Goal: Information Seeking & Learning: Learn about a topic

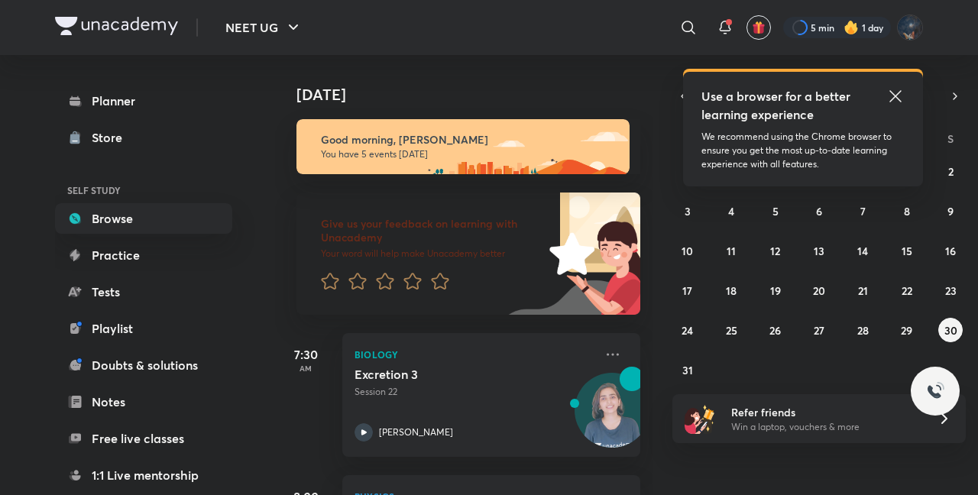
click at [172, 225] on link "Browse" at bounding box center [143, 218] width 177 height 31
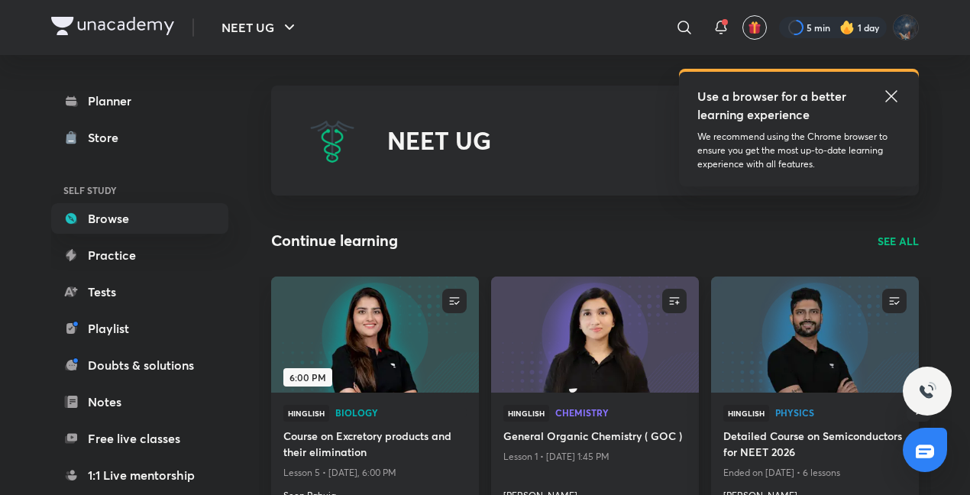
click at [565, 318] on img at bounding box center [595, 334] width 212 height 118
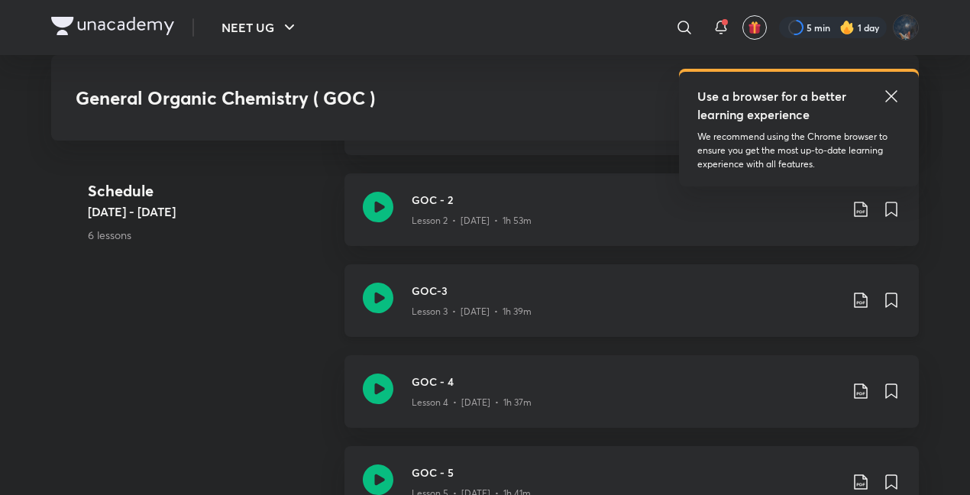
scroll to position [893, 0]
click at [396, 299] on div "GOC-3 Lesson 3 • Aug 27 • 1h 39m" at bounding box center [632, 300] width 575 height 73
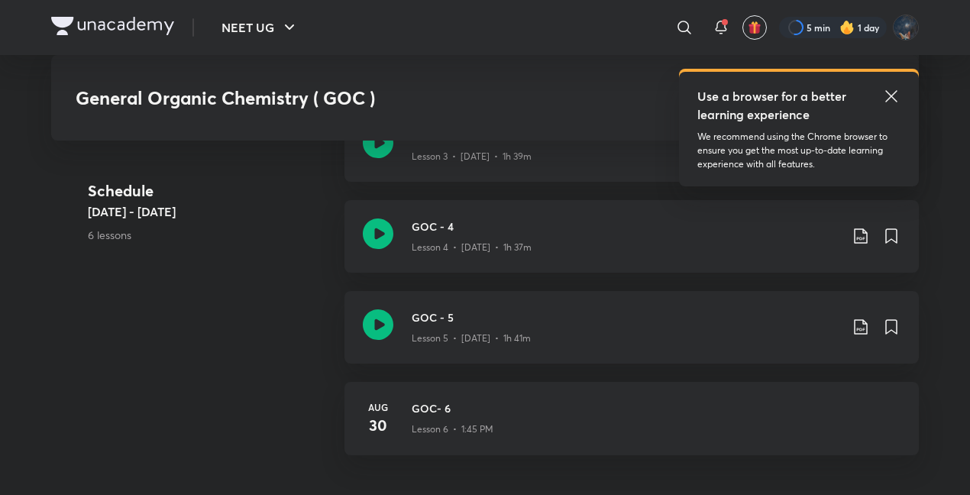
scroll to position [1049, 0]
